Goal: Find specific page/section: Find specific page/section

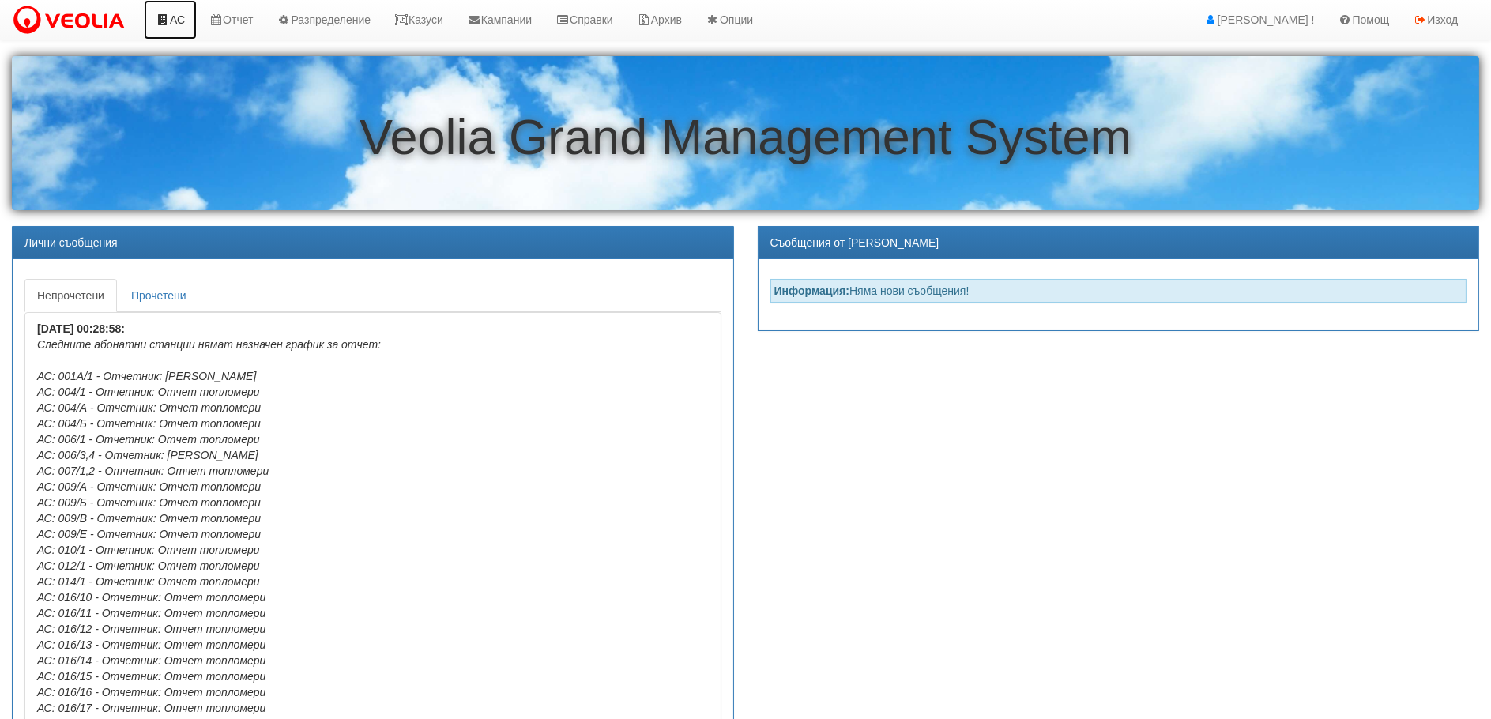
click at [171, 17] on link "АС" at bounding box center [170, 19] width 53 height 39
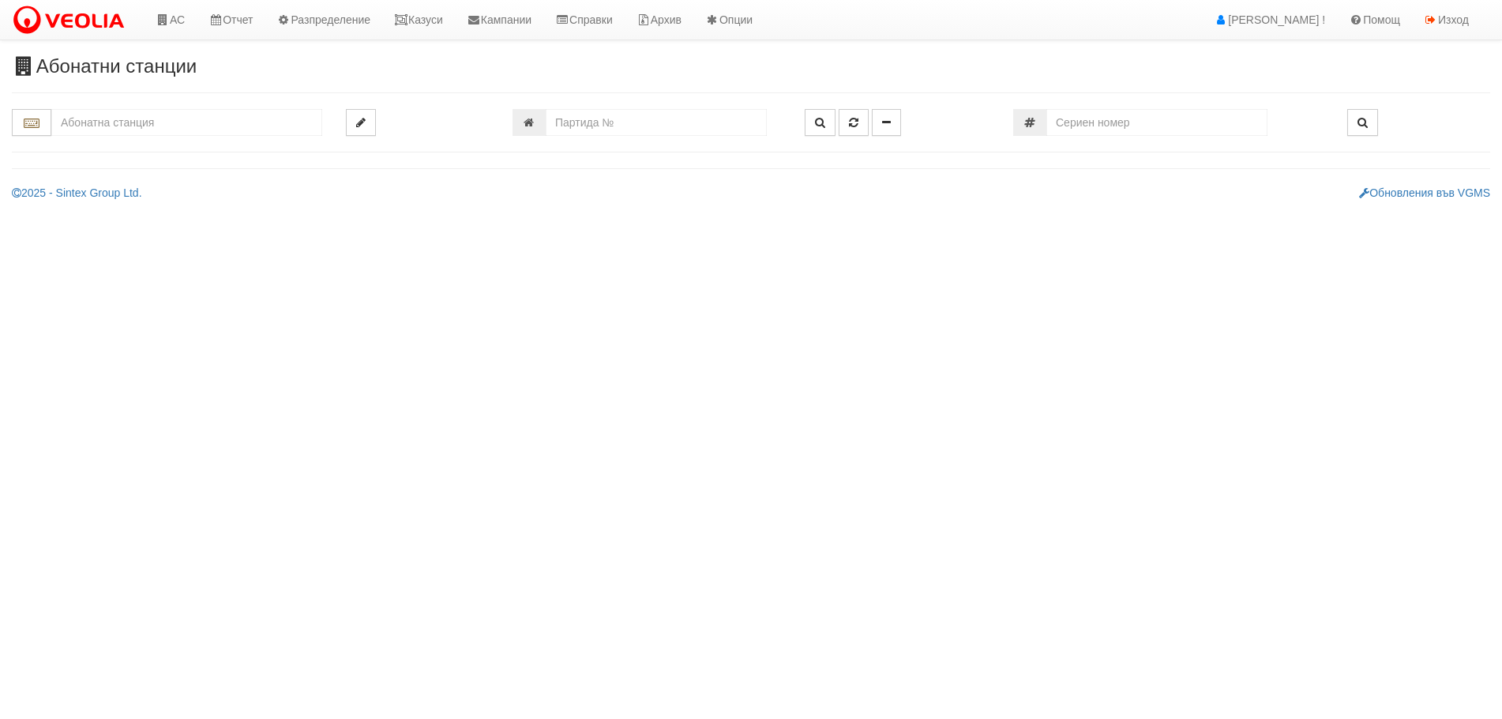
click at [115, 126] on input "text" at bounding box center [186, 122] width 271 height 27
click at [692, 17] on link "Архив" at bounding box center [659, 19] width 69 height 39
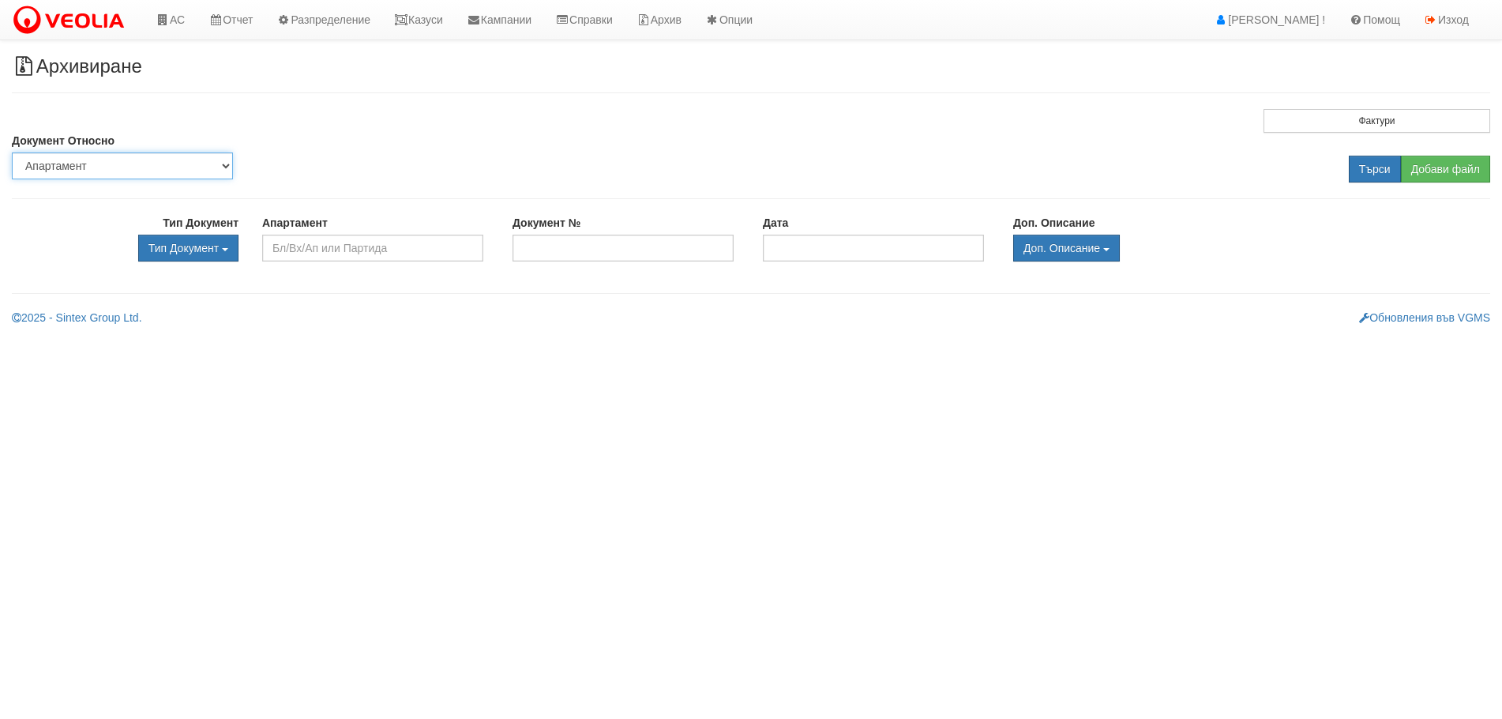
click at [146, 161] on select "Партида Апартамент Сграда Институция Партньор" at bounding box center [122, 165] width 221 height 27
select select "2"
click at [12, 152] on select "Партида Апартамент Сграда Институция Партньор" at bounding box center [122, 165] width 221 height 27
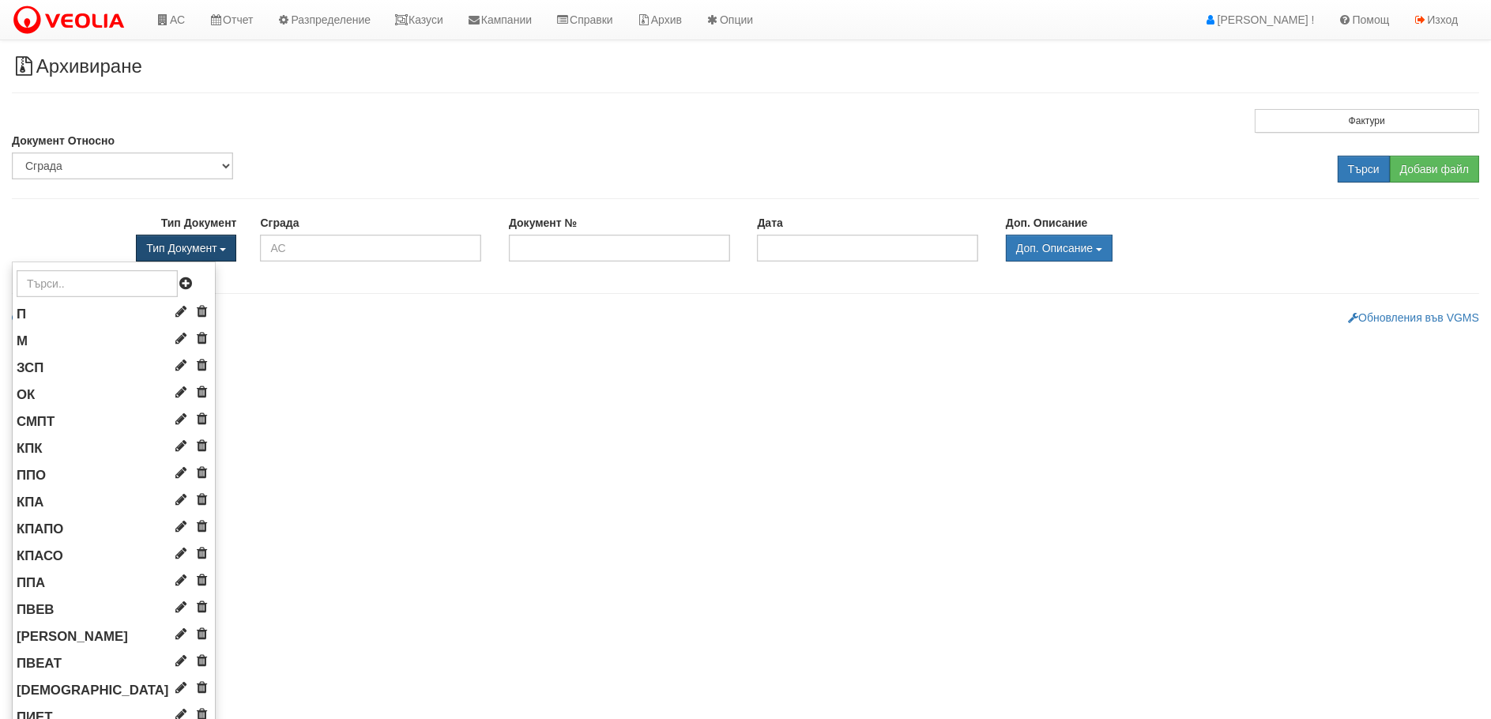
click at [164, 244] on span "Тип Документ" at bounding box center [181, 248] width 70 height 13
click at [51, 282] on input "text" at bounding box center [97, 283] width 161 height 27
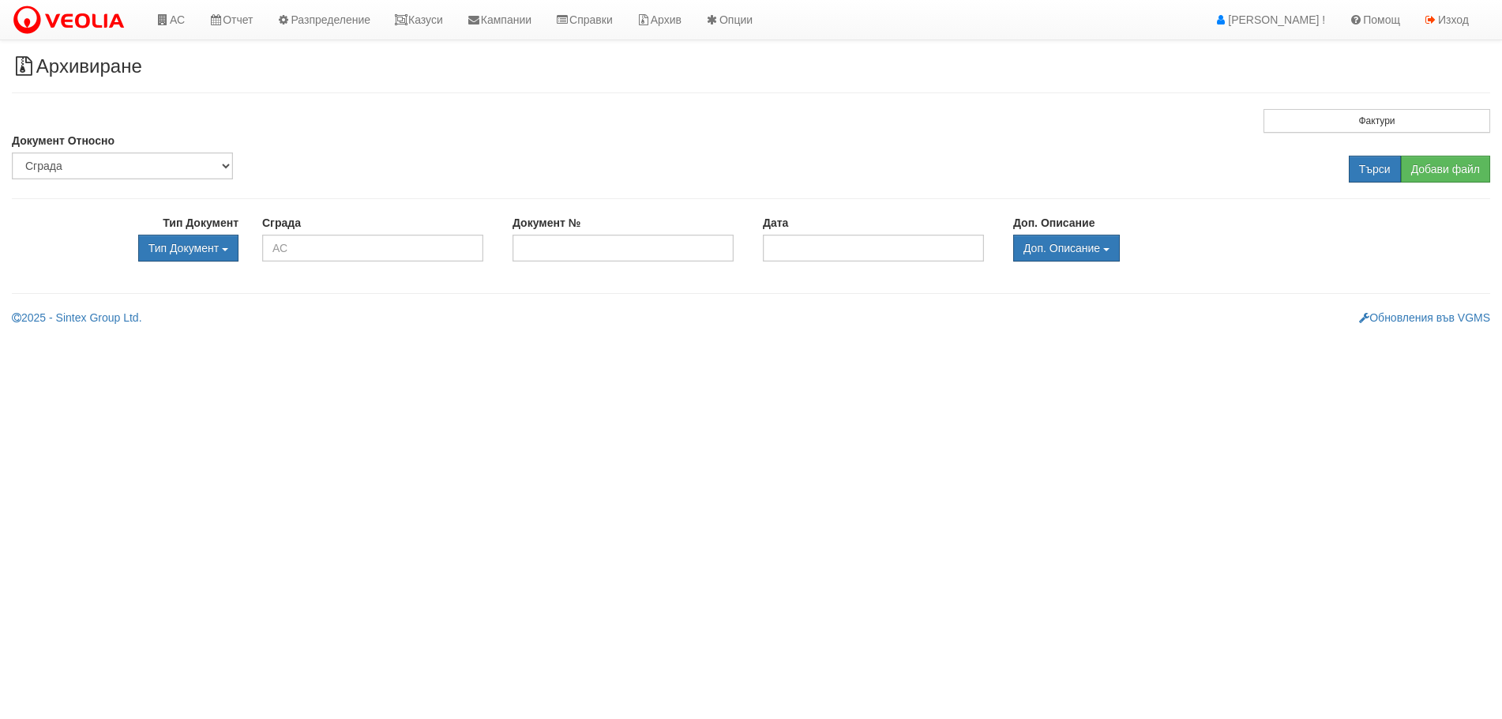
type input "КПК"
click at [36, 312] on span "КПК" at bounding box center [30, 313] width 26 height 15
click at [303, 251] on input "text" at bounding box center [372, 248] width 221 height 27
type input "Н"
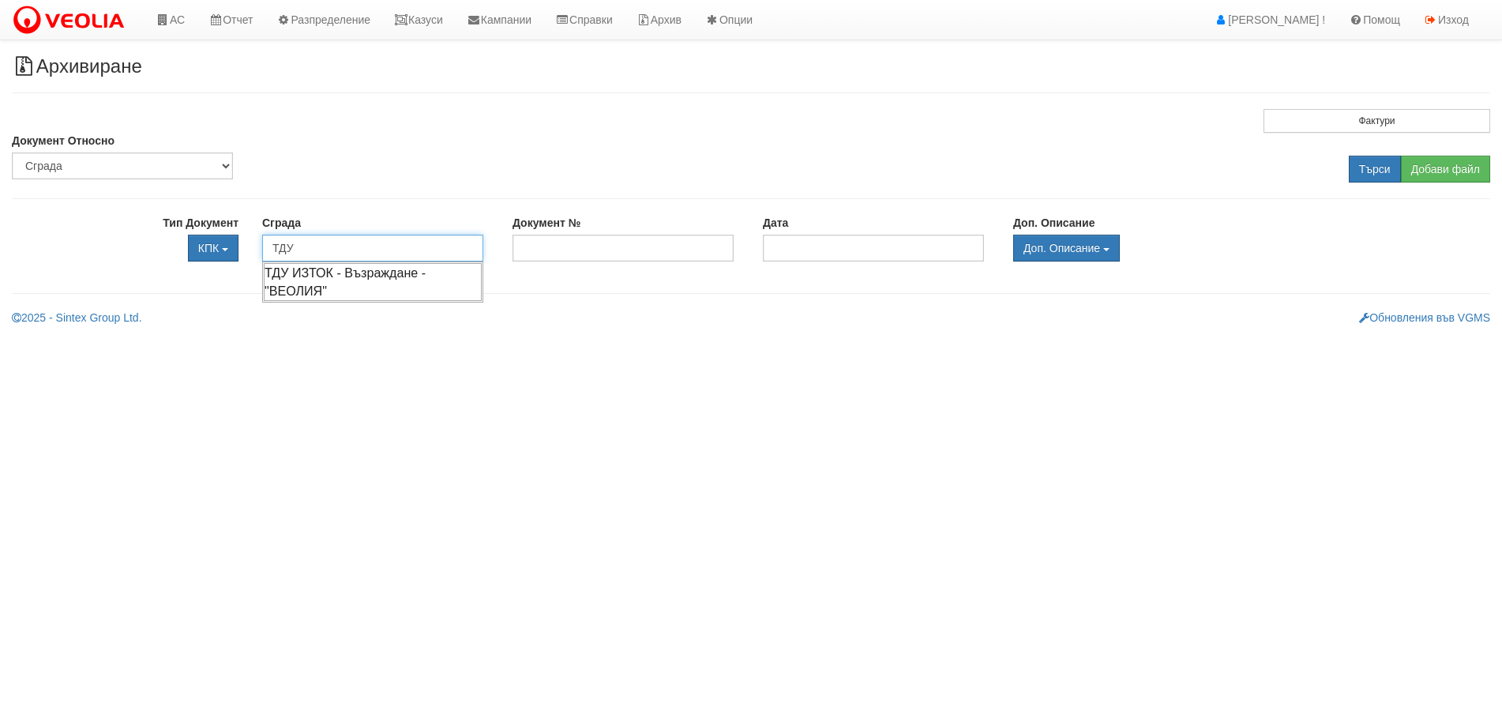
click at [318, 284] on div "ТДУ ИЗТОК - Възраждане - "ВЕОЛИЯ"" at bounding box center [373, 282] width 218 height 38
type input "ТДУ ИЗТОК - Възраждане - "ВЕОЛИЯ""
click at [1361, 164] on input "Търси" at bounding box center [1375, 169] width 52 height 27
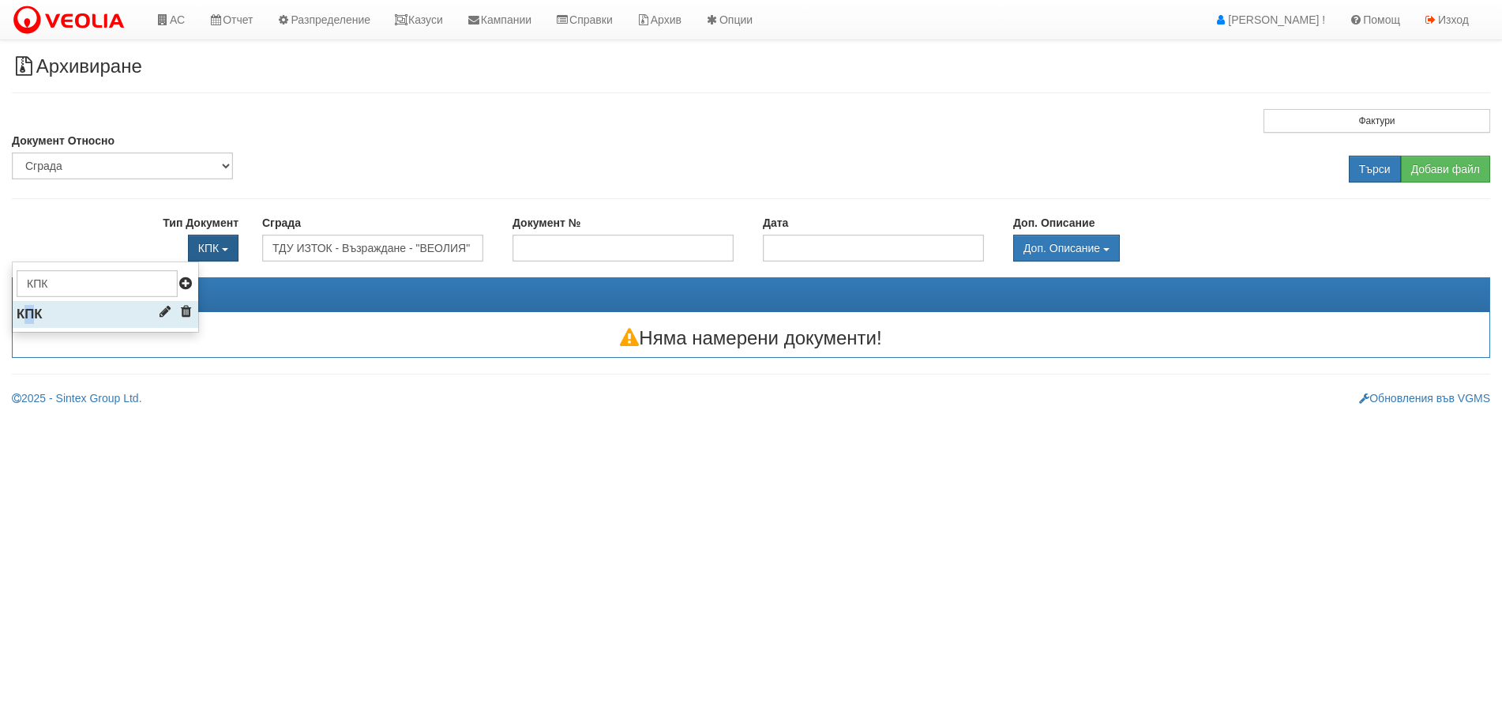
click at [27, 318] on span "КПК" at bounding box center [30, 313] width 26 height 15
click at [30, 310] on span "КПК" at bounding box center [30, 313] width 26 height 15
click at [228, 248] on span "button" at bounding box center [225, 249] width 6 height 3
click at [204, 245] on span "КПК" at bounding box center [208, 248] width 21 height 13
click at [106, 315] on ul "КПК П М ЗСП ОК СМПТ КПК ППО КПА" at bounding box center [105, 296] width 187 height 71
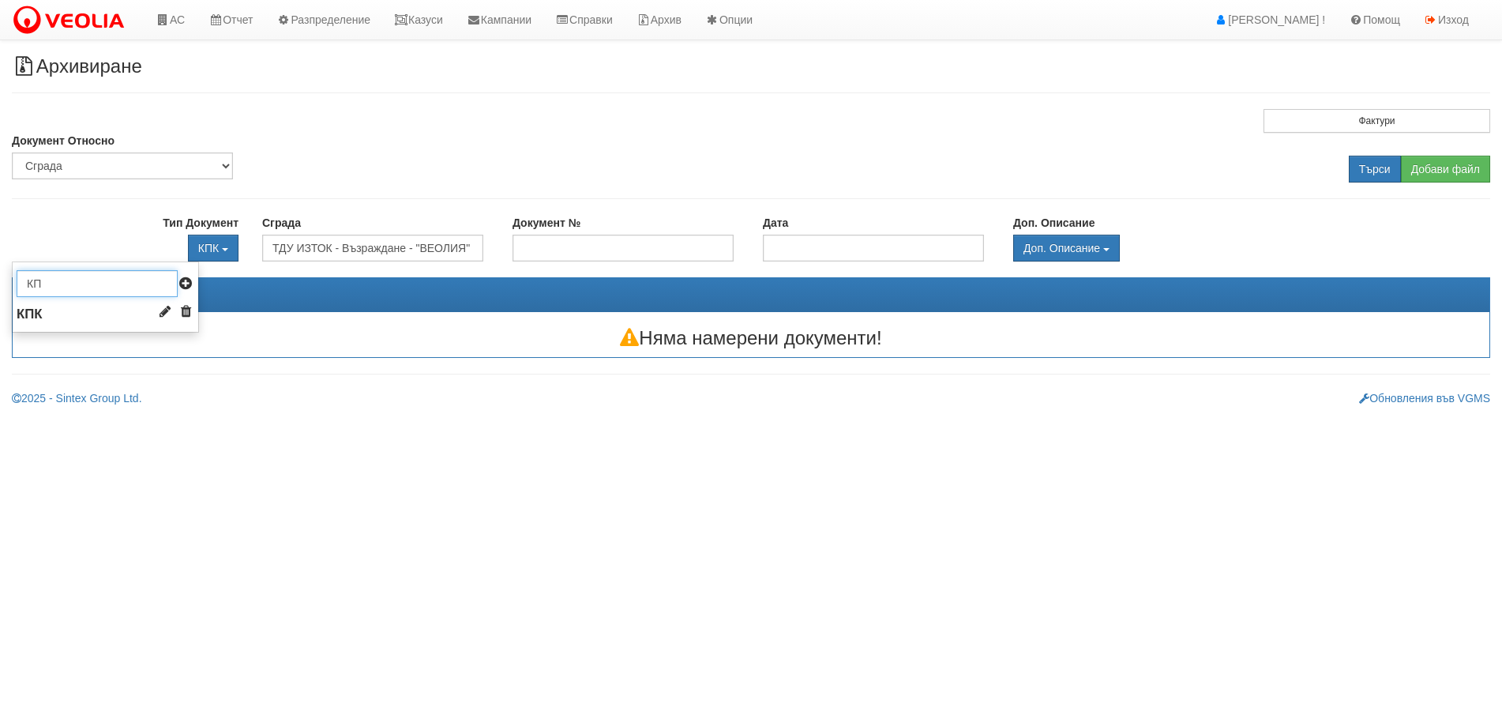
type input "К"
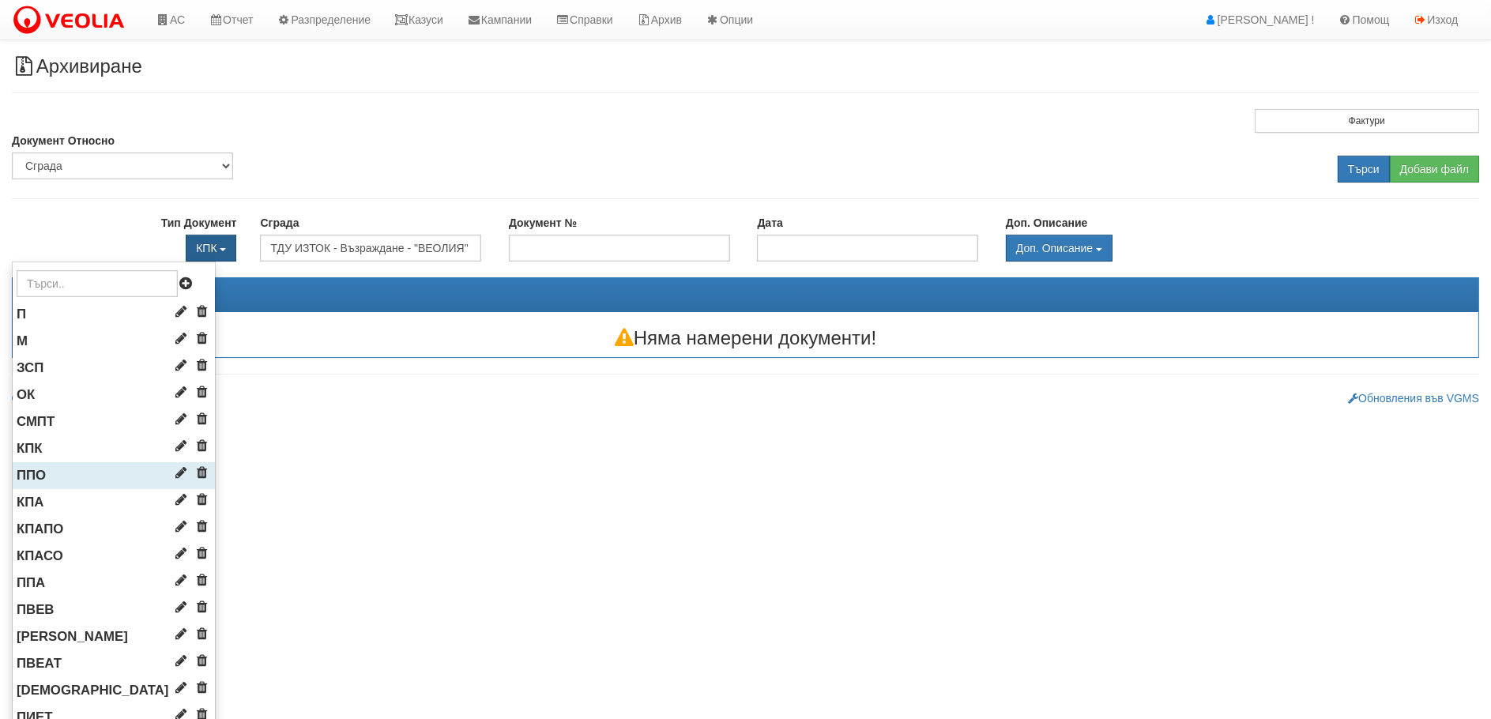
click at [27, 472] on span "ППО" at bounding box center [31, 475] width 29 height 15
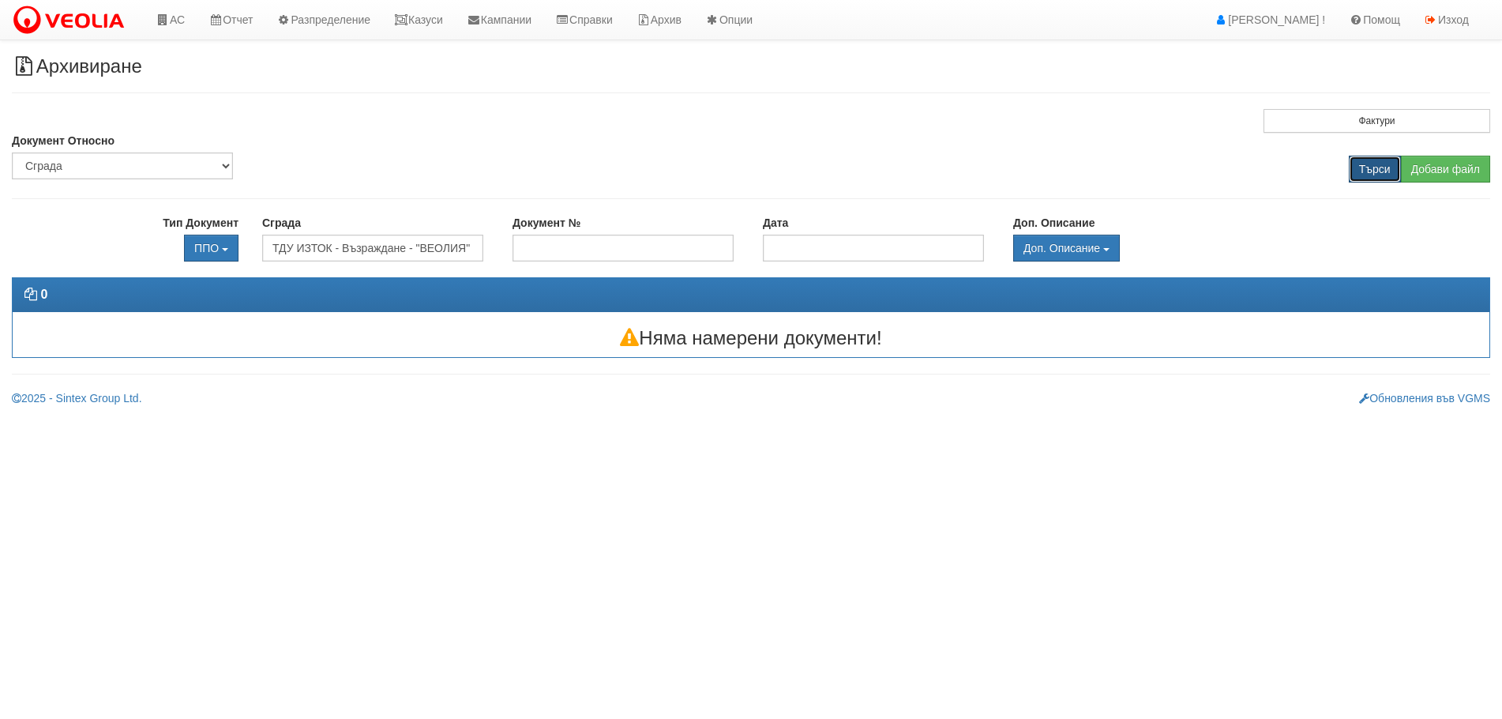
click at [1366, 159] on input "Търси" at bounding box center [1375, 169] width 52 height 27
click at [416, 240] on input "ТДУ ИЗТОК - Възраждане - "ВЕОЛИЯ"" at bounding box center [372, 248] width 221 height 27
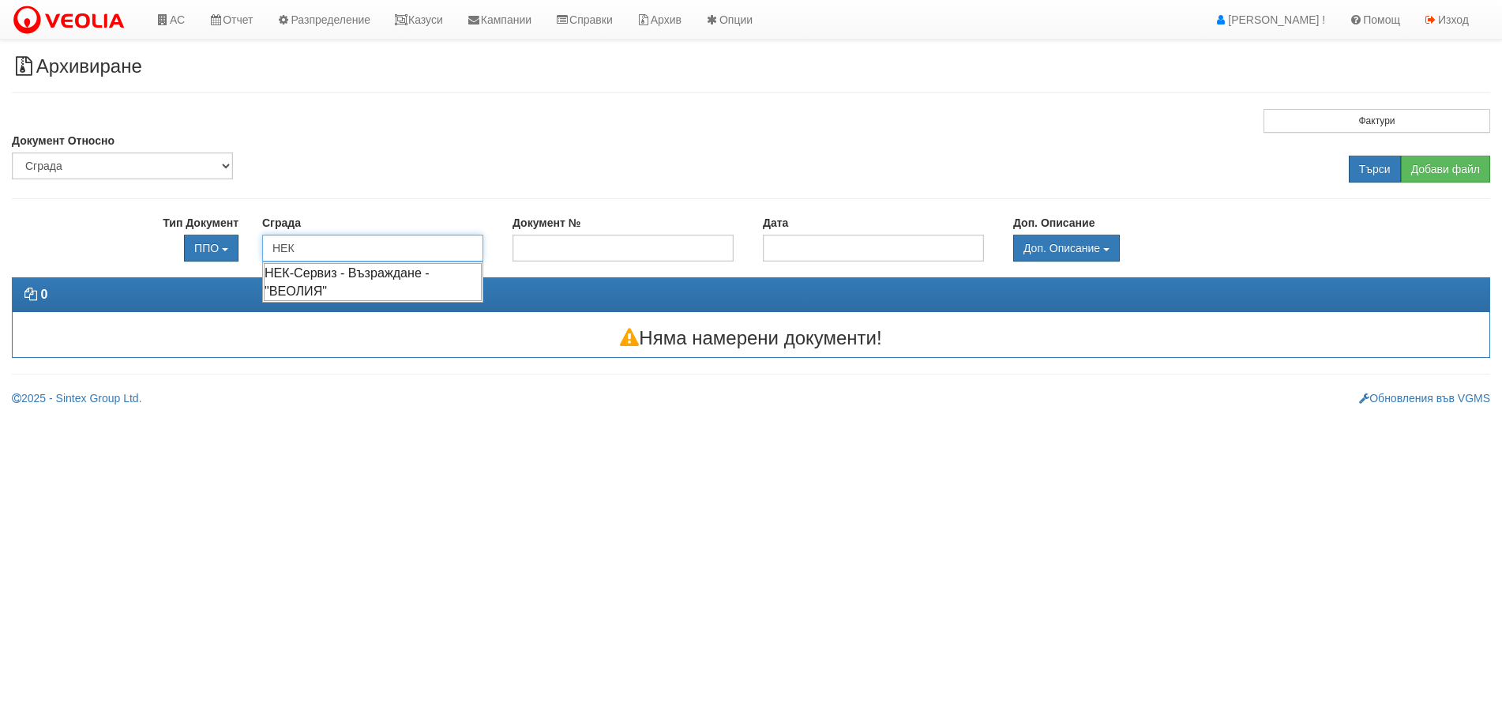
click at [293, 275] on div "НЕК-Сервиз - Възраждане - "ВЕОЛИЯ"" at bounding box center [373, 282] width 218 height 38
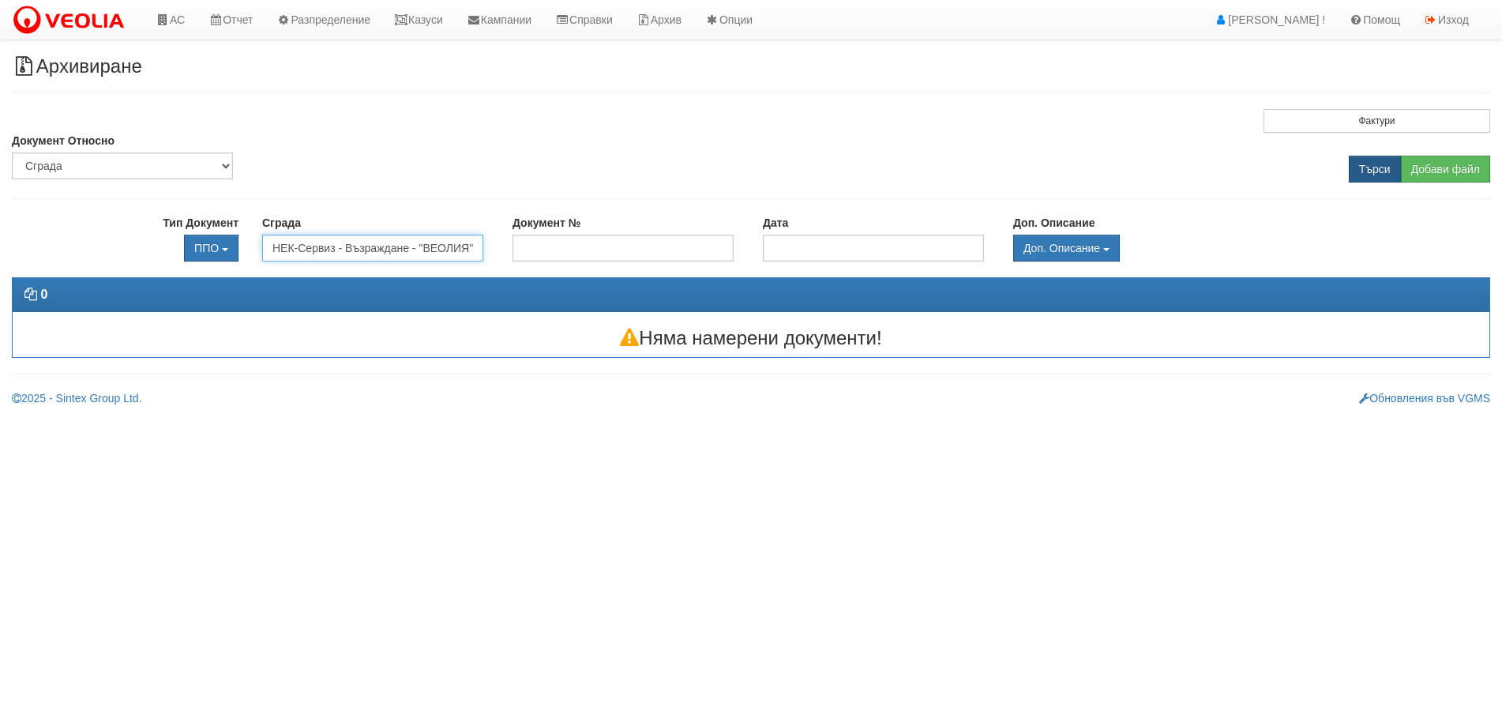
type input "НЕК-Сервиз - Възраждане - "ВЕОЛИЯ""
click at [1379, 173] on input "Търси" at bounding box center [1375, 169] width 52 height 27
